Goal: Find specific page/section: Find specific page/section

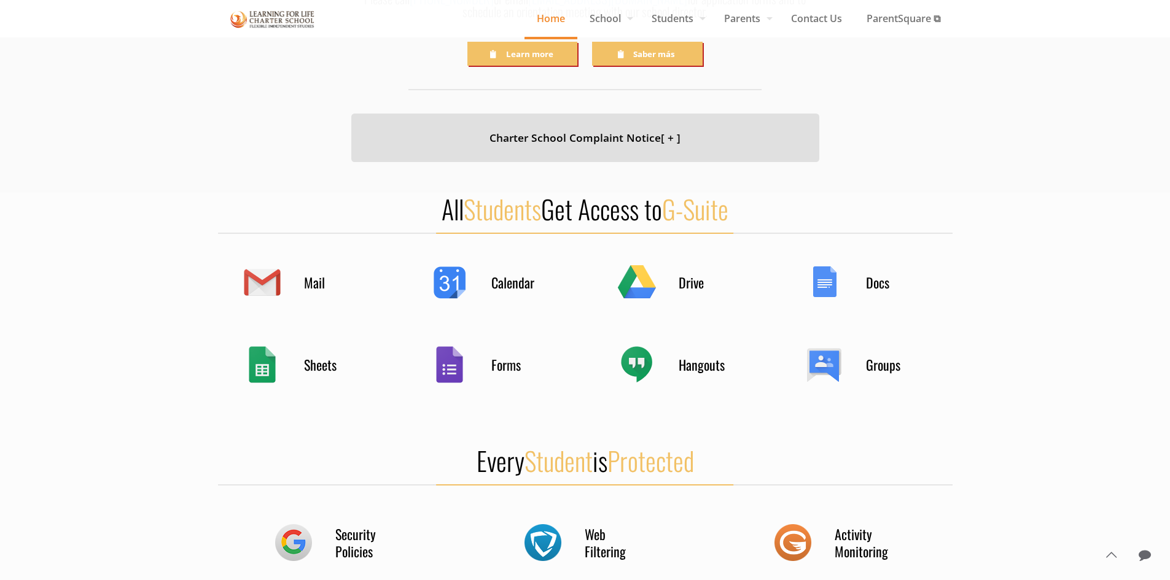
scroll to position [481, 0]
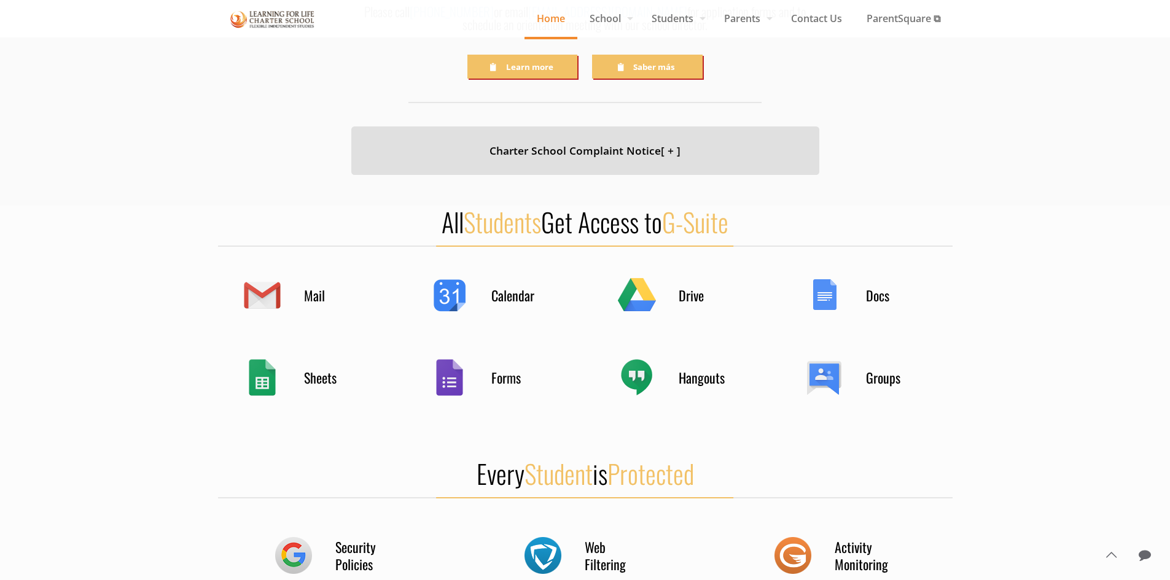
click at [506, 385] on h4 "Forms" at bounding box center [521, 377] width 61 height 17
click at [462, 382] on div "Forms" at bounding box center [491, 378] width 123 height 48
click at [436, 370] on div "Forms" at bounding box center [491, 378] width 123 height 48
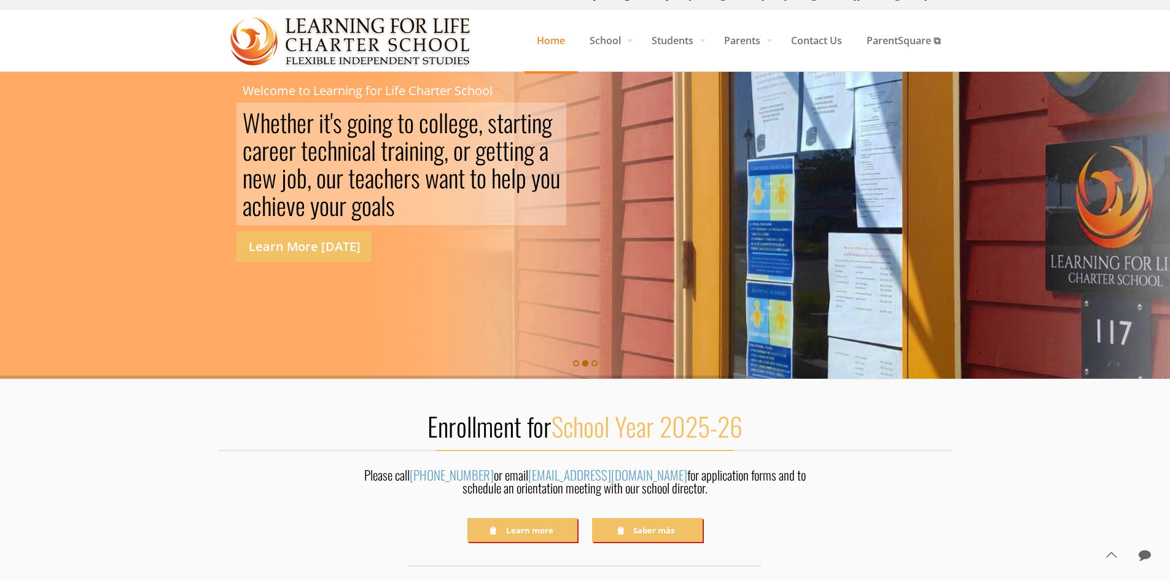
scroll to position [0, 0]
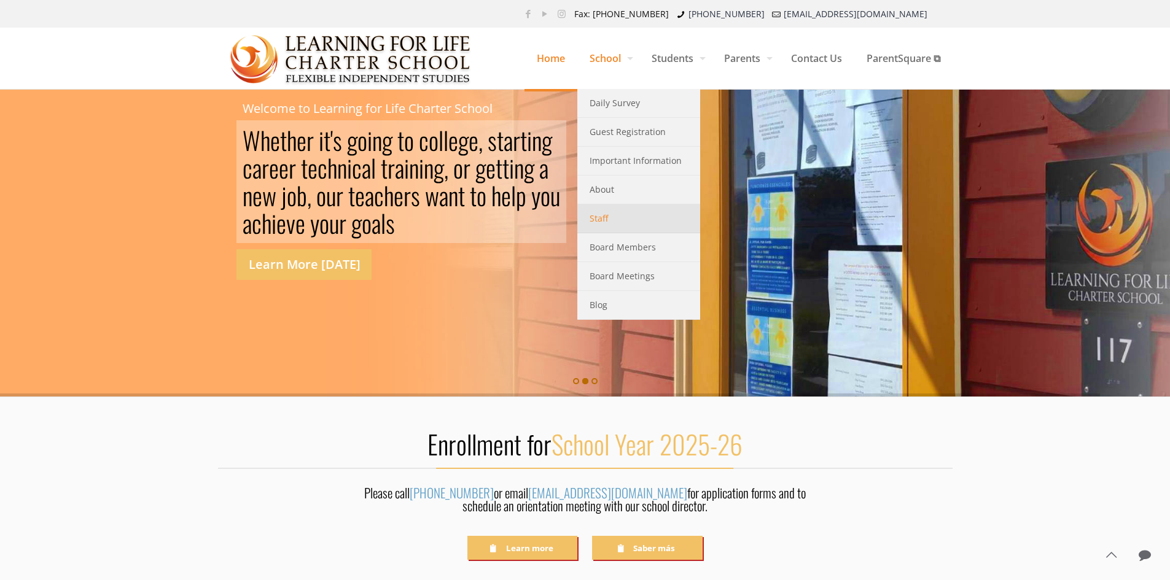
click at [626, 224] on link "Staff" at bounding box center [638, 219] width 123 height 29
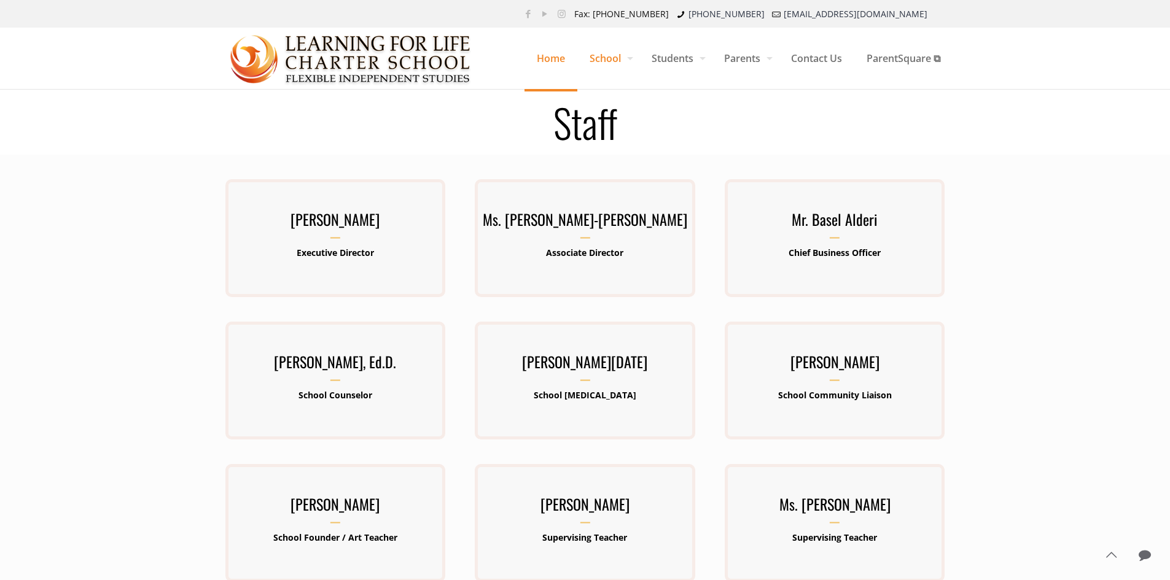
click at [548, 56] on span "Home" at bounding box center [550, 58] width 53 height 37
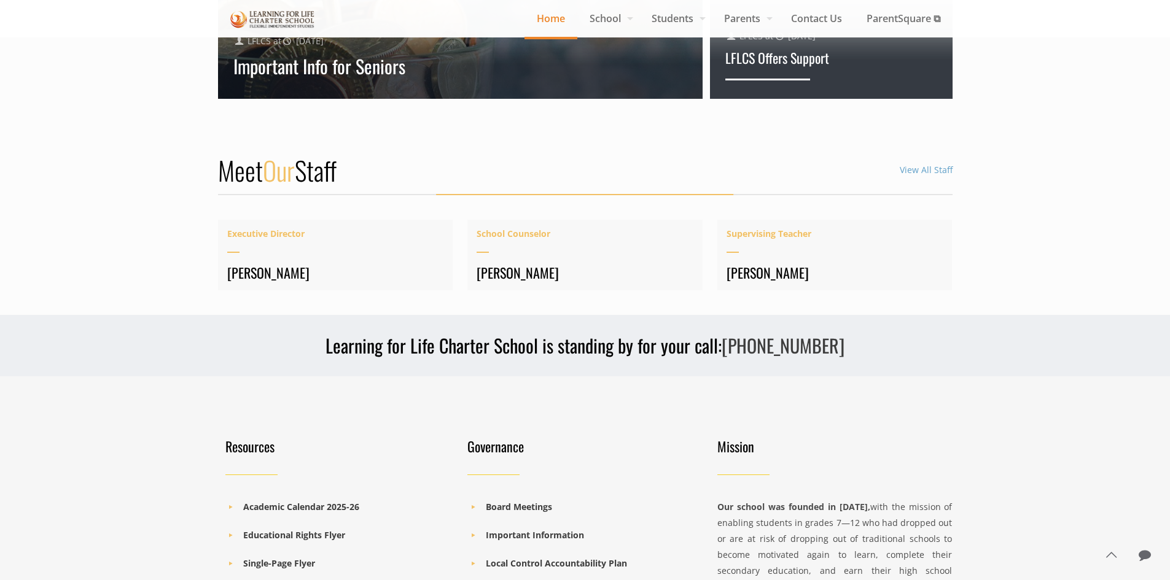
scroll to position [1658, 0]
